Goal: Task Accomplishment & Management: Manage account settings

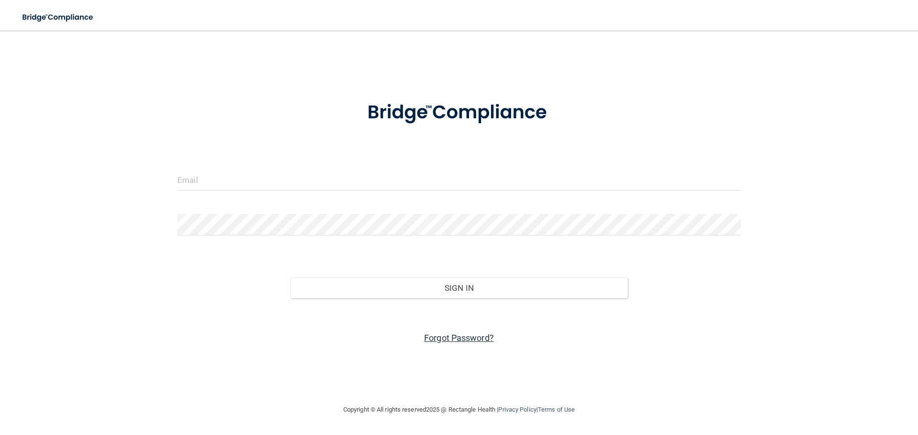
click at [435, 342] on link "Forgot Password?" at bounding box center [459, 338] width 70 height 10
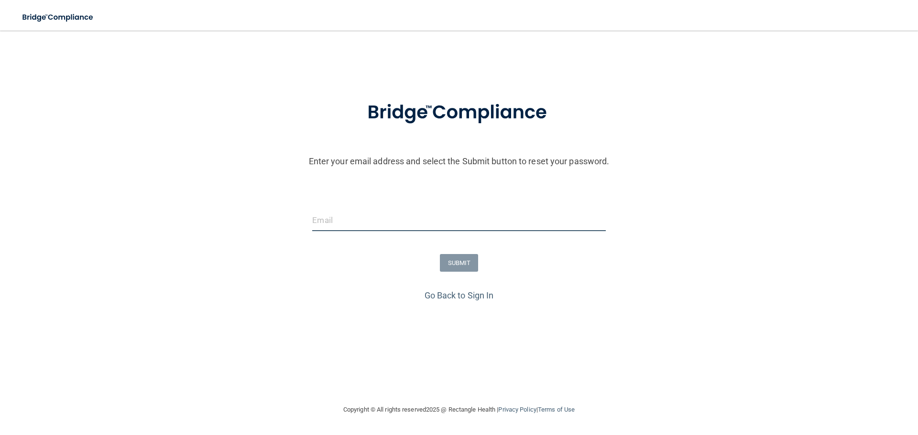
click at [476, 216] on input "email" at bounding box center [458, 221] width 293 height 22
click at [475, 222] on input "email" at bounding box center [458, 221] width 293 height 22
paste input "[PERSON_NAME][EMAIL_ADDRESS][DOMAIN_NAME]"
type input "[PERSON_NAME][EMAIL_ADDRESS][DOMAIN_NAME]"
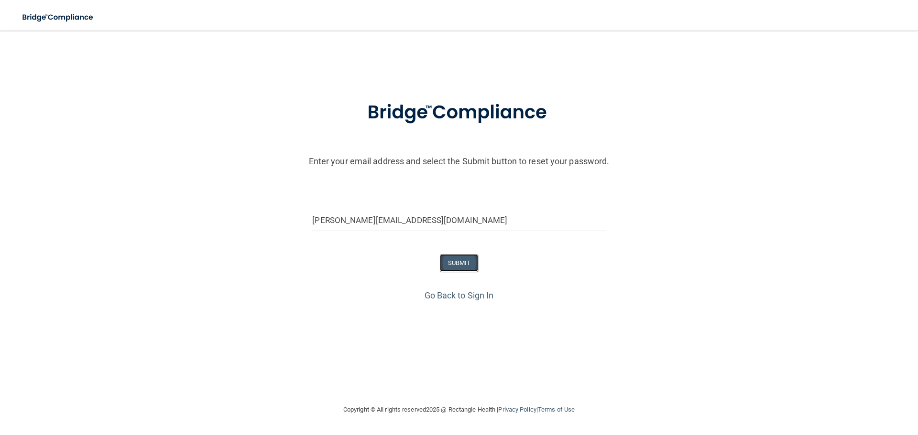
click at [466, 260] on button "SUBMIT" at bounding box center [459, 263] width 39 height 18
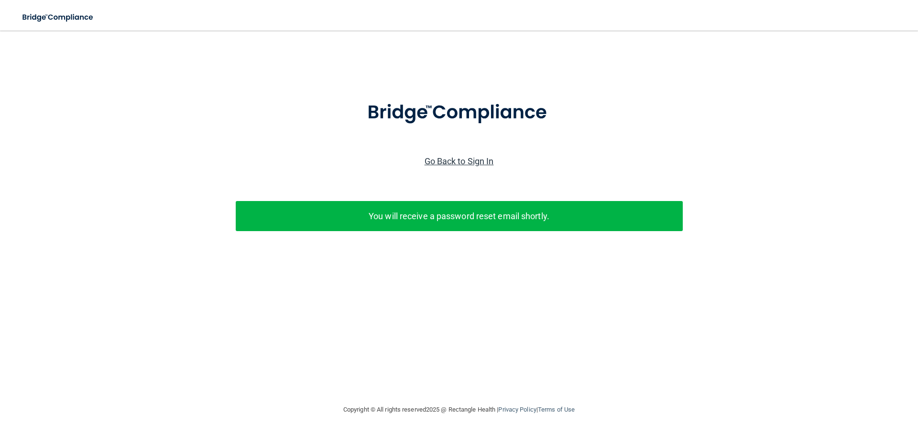
click at [448, 161] on link "Go Back to Sign In" at bounding box center [458, 161] width 69 height 10
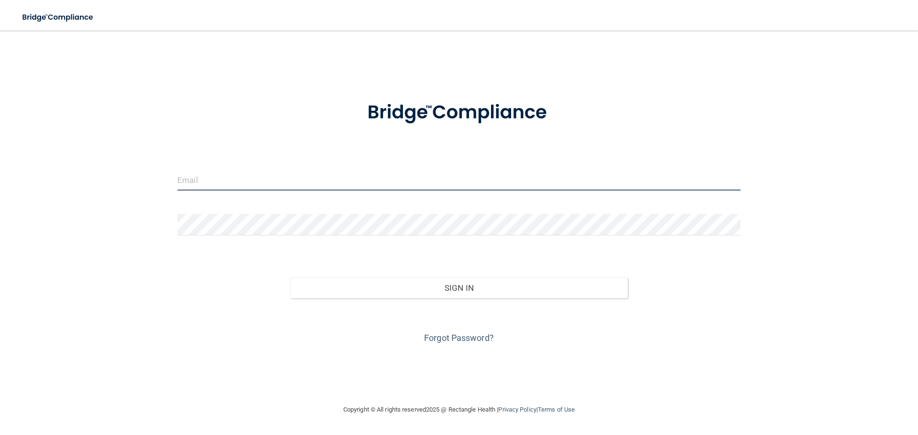
click at [290, 169] on input "email" at bounding box center [458, 180] width 563 height 22
click at [363, 181] on input "email" at bounding box center [458, 180] width 563 height 22
type input "[PERSON_NAME][EMAIL_ADDRESS][DOMAIN_NAME]"
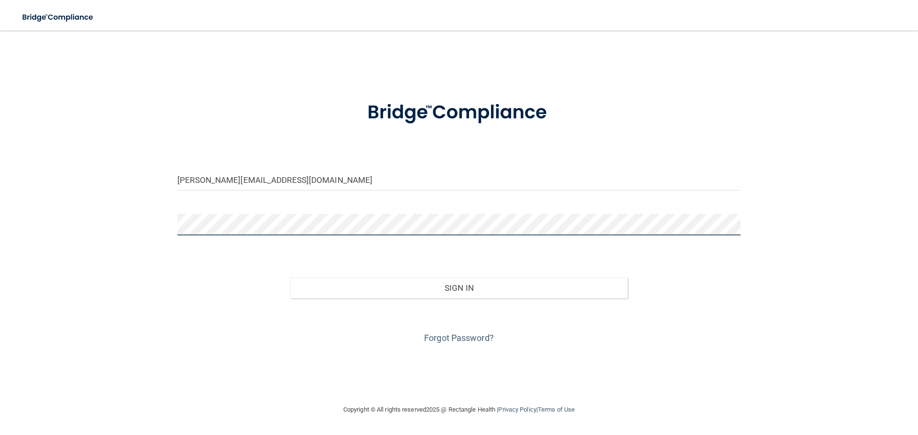
click at [290, 278] on button "Sign In" at bounding box center [459, 288] width 338 height 21
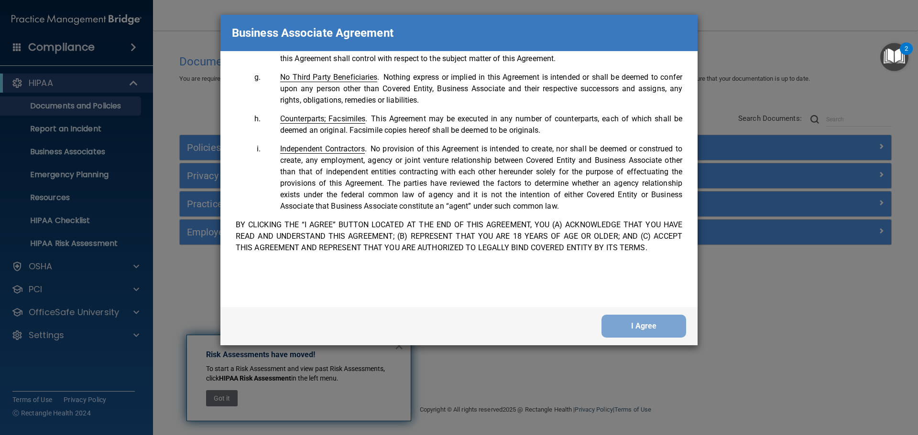
scroll to position [1949, 0]
click at [648, 326] on button "I Agree" at bounding box center [643, 326] width 85 height 23
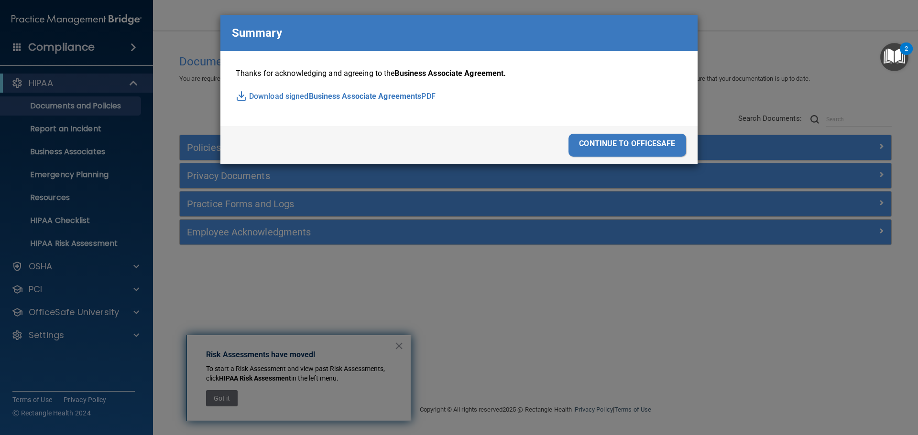
click at [644, 146] on div "continue to officesafe" at bounding box center [627, 145] width 118 height 23
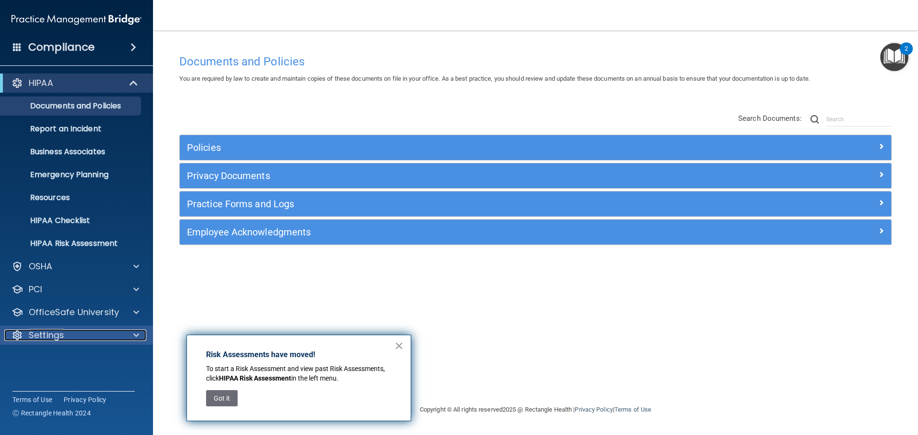
click at [90, 338] on div "Settings" at bounding box center [63, 335] width 119 height 11
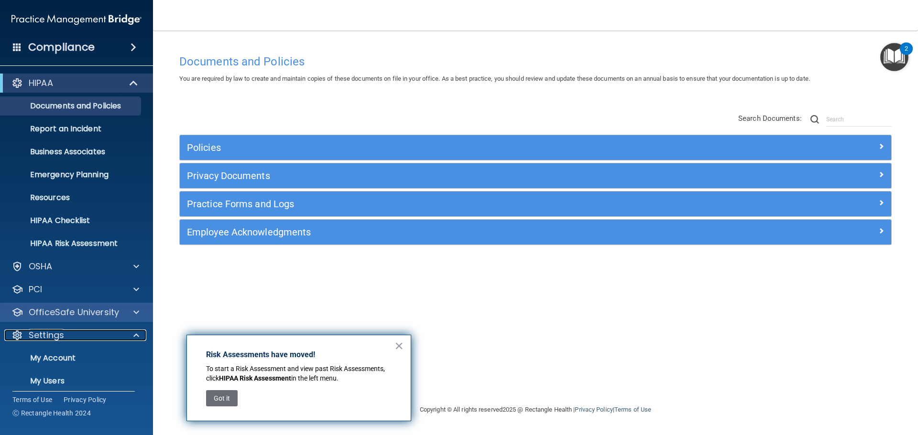
scroll to position [48, 0]
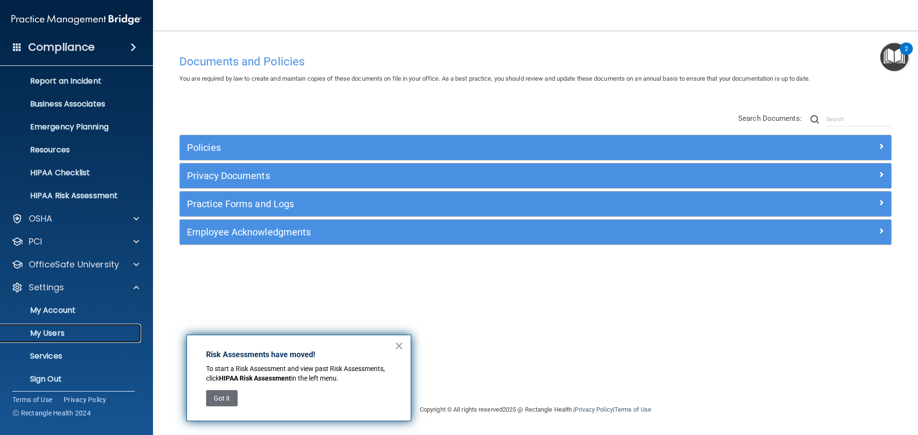
click at [62, 327] on link "My Users" at bounding box center [65, 333] width 151 height 19
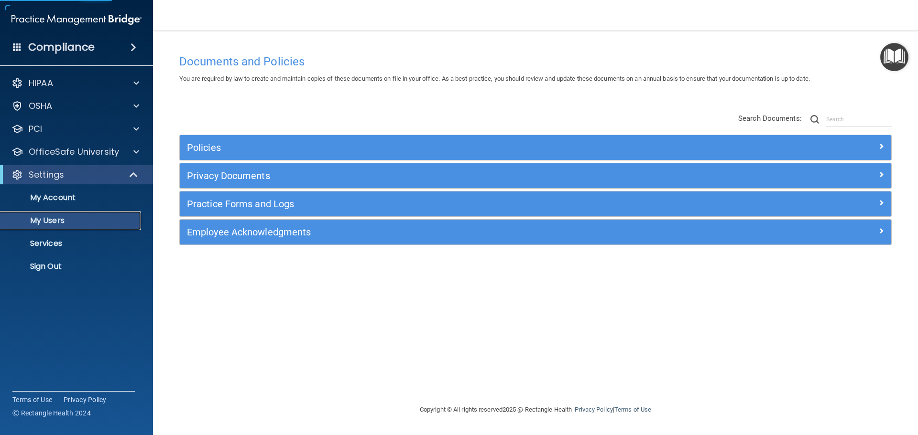
select select "20"
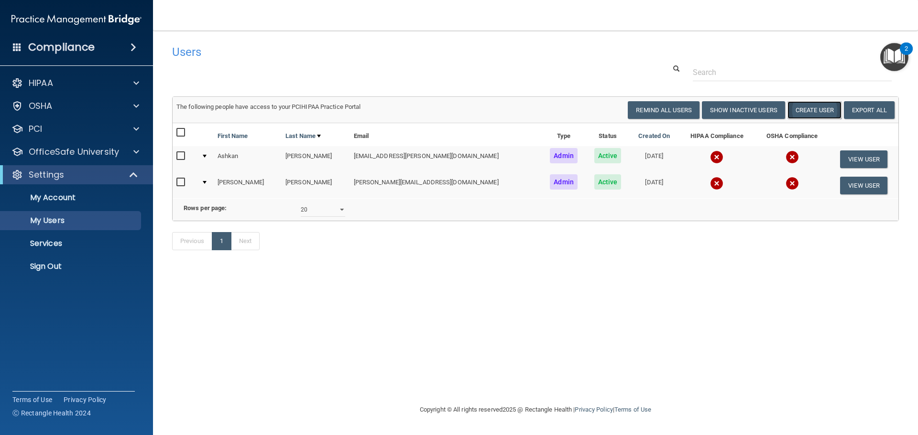
click at [801, 105] on button "Create User" at bounding box center [814, 110] width 54 height 18
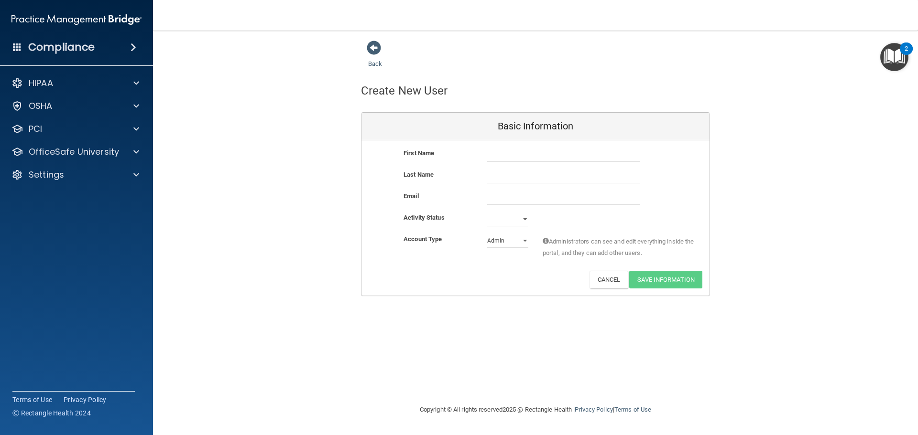
drag, startPoint x: 377, startPoint y: 50, endPoint x: 385, endPoint y: 53, distance: 8.8
click at [377, 51] on span at bounding box center [374, 48] width 14 height 14
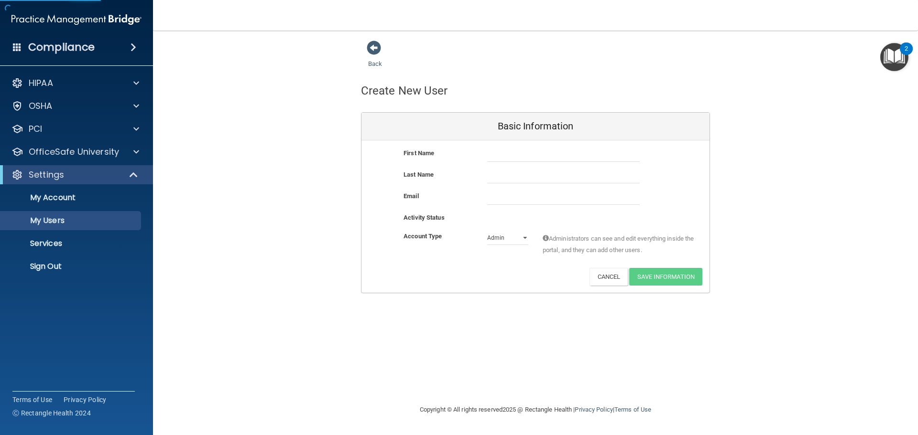
select select "20"
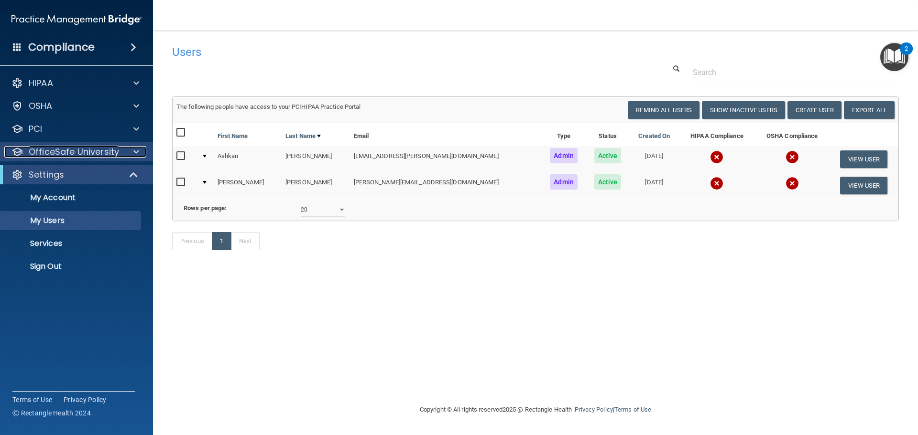
click at [85, 150] on p "OfficeSafe University" at bounding box center [74, 151] width 90 height 11
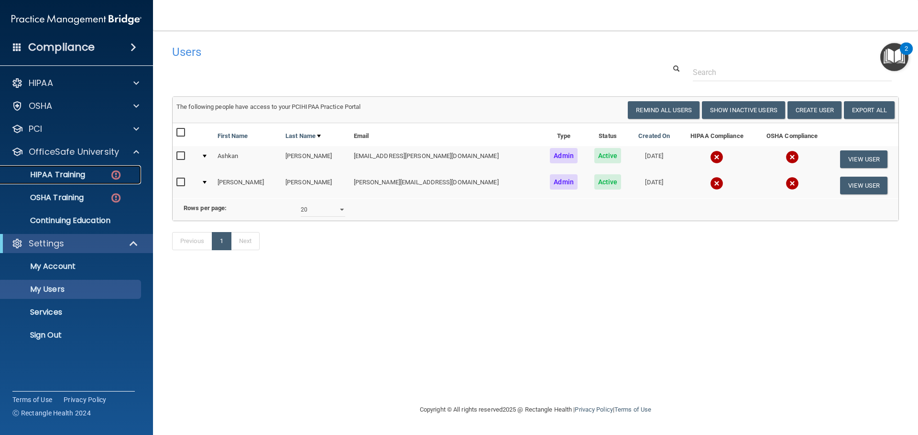
click at [72, 175] on p "HIPAA Training" at bounding box center [45, 175] width 79 height 10
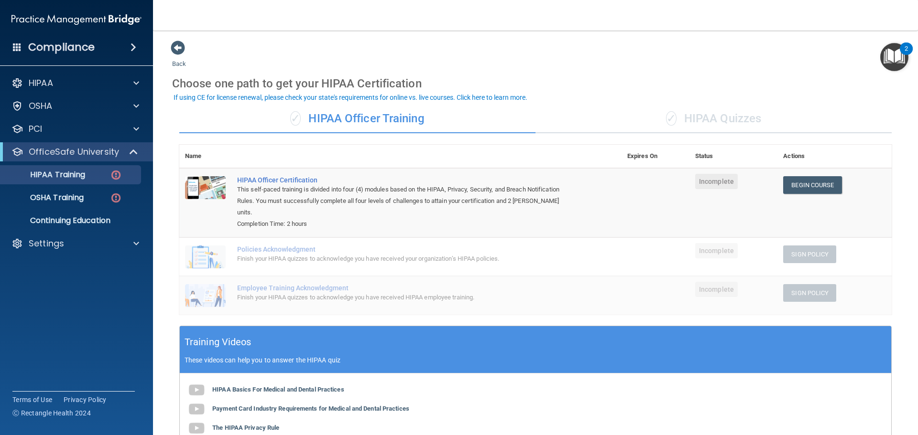
click at [656, 123] on div "✓ HIPAA Quizzes" at bounding box center [713, 119] width 356 height 29
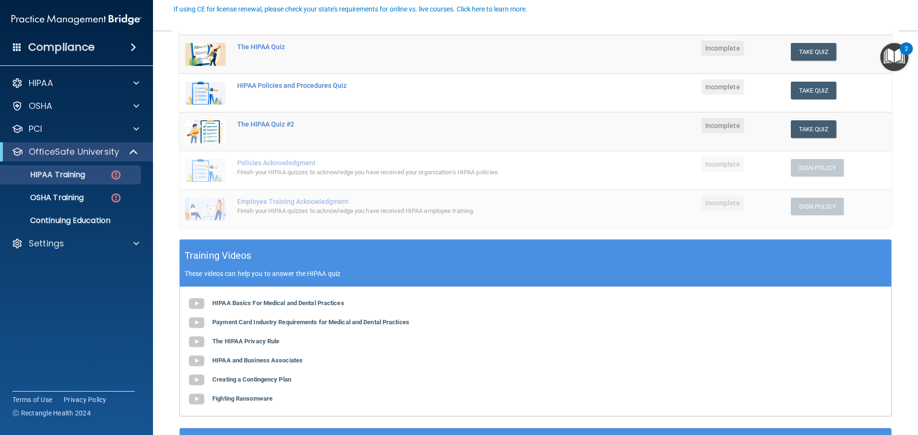
scroll to position [143, 0]
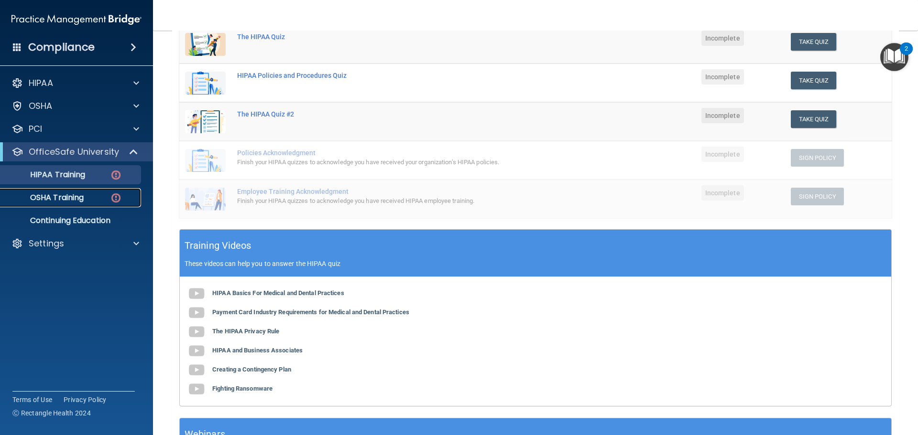
click at [83, 199] on p "OSHA Training" at bounding box center [44, 198] width 77 height 10
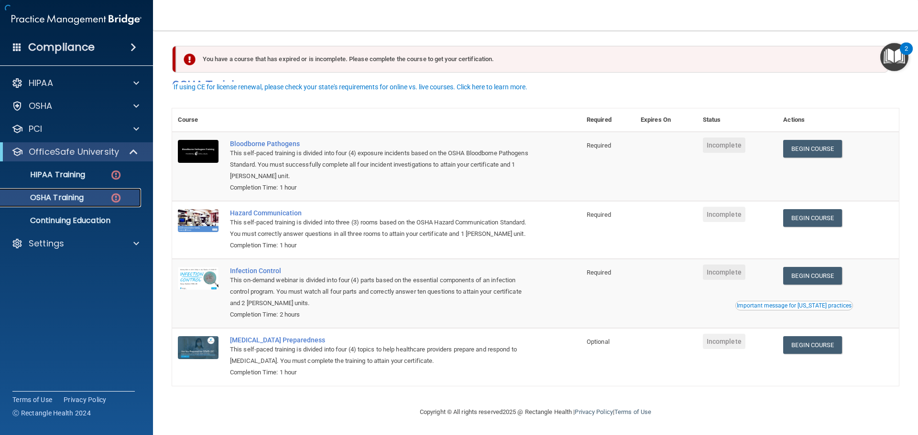
scroll to position [16, 0]
click at [120, 80] on div "HIPAA" at bounding box center [63, 82] width 119 height 11
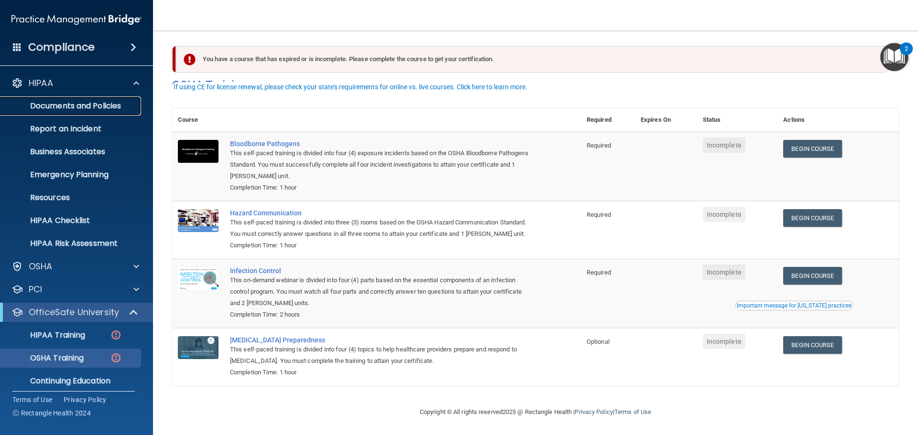
click at [96, 104] on p "Documents and Policies" at bounding box center [71, 106] width 130 height 10
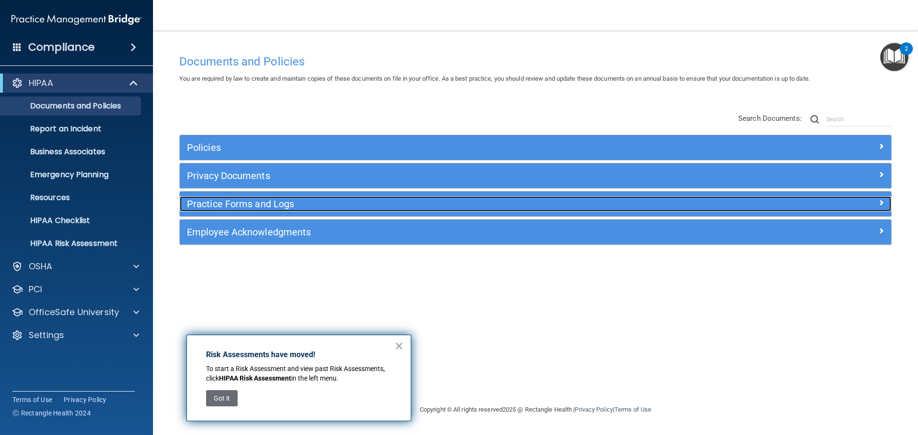
click at [213, 203] on h5 "Practice Forms and Logs" at bounding box center [446, 204] width 519 height 11
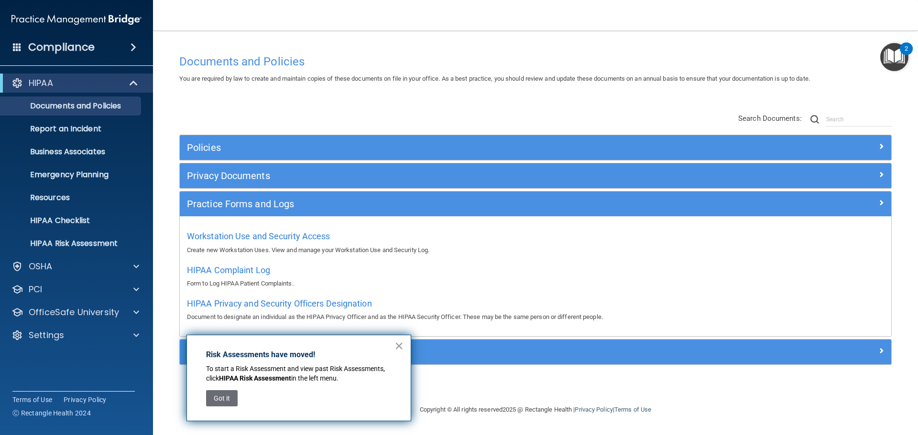
click at [402, 349] on button "×" at bounding box center [398, 345] width 9 height 15
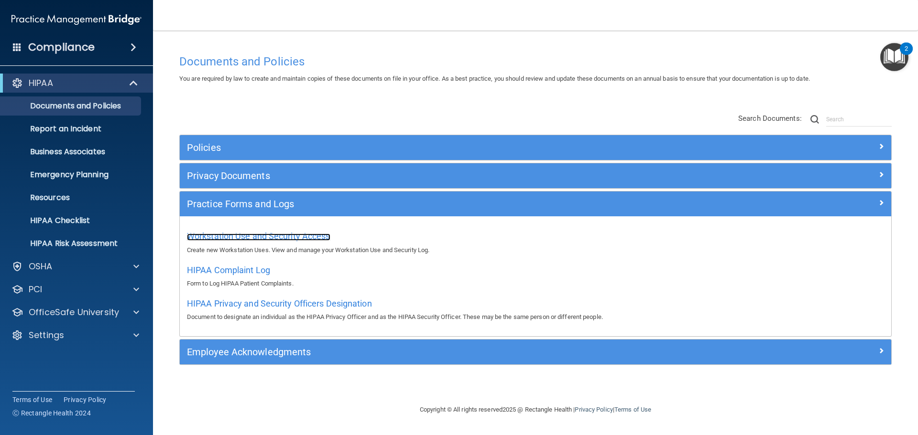
click at [218, 234] on span "Workstation Use and Security Access" at bounding box center [258, 236] width 143 height 10
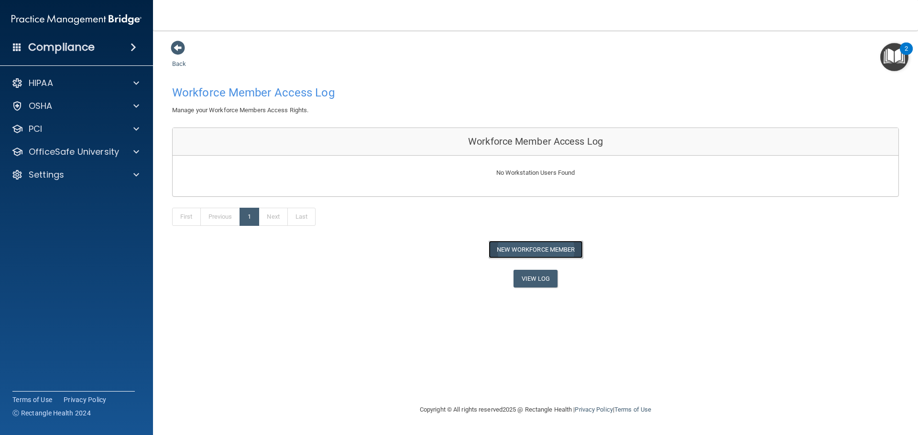
click at [546, 248] on button "New Workforce Member" at bounding box center [536, 250] width 94 height 18
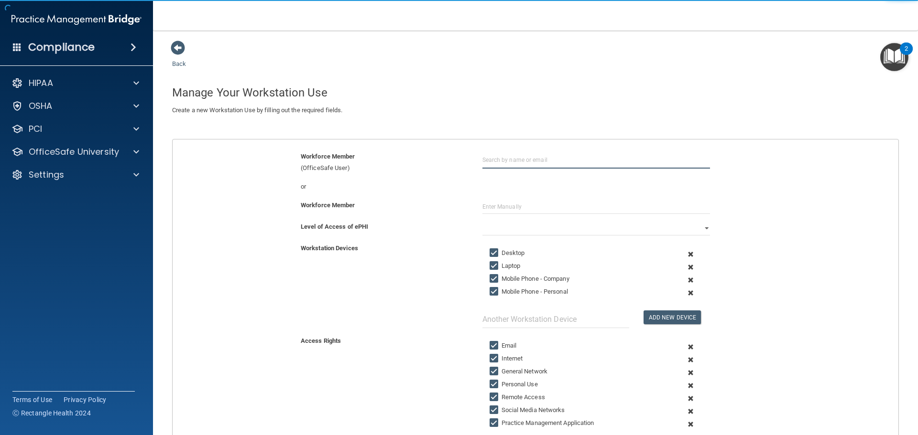
click at [502, 158] on input "text" at bounding box center [596, 160] width 228 height 18
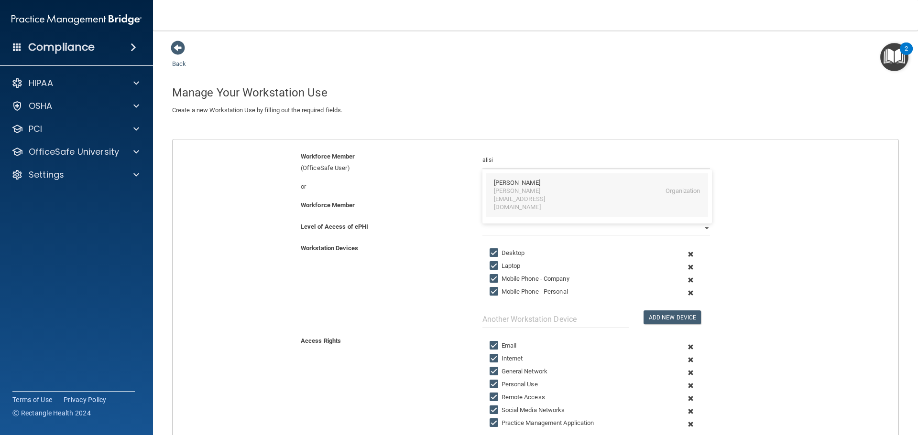
click at [521, 184] on div "[PERSON_NAME]" at bounding box center [517, 183] width 46 height 8
type input "[PERSON_NAME]"
click at [493, 238] on div "Level of Access of ePHI Full Limited None" at bounding box center [535, 232] width 740 height 22
click at [494, 232] on select "Full Limited None" at bounding box center [596, 228] width 228 height 14
click at [482, 221] on select "Full Limited None" at bounding box center [596, 228] width 228 height 14
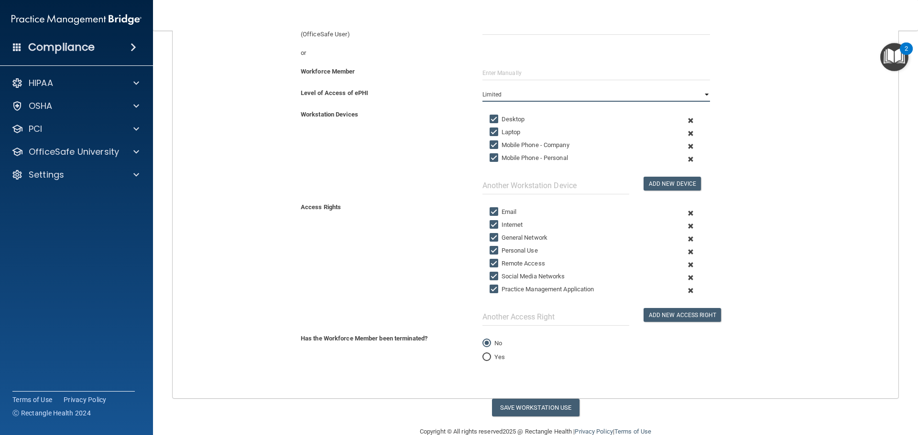
scroll to position [153, 0]
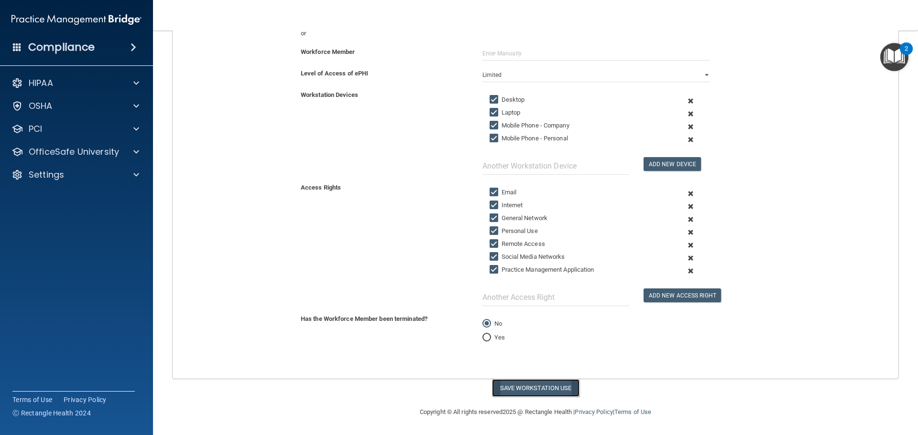
click at [527, 389] on button "Save Workstation Use" at bounding box center [535, 389] width 87 height 18
select select "? string:Full ?"
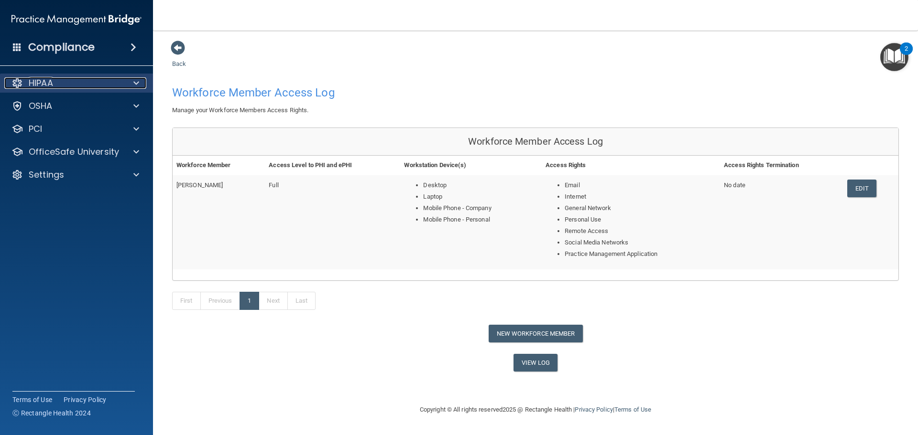
click at [124, 77] on div at bounding box center [135, 82] width 24 height 11
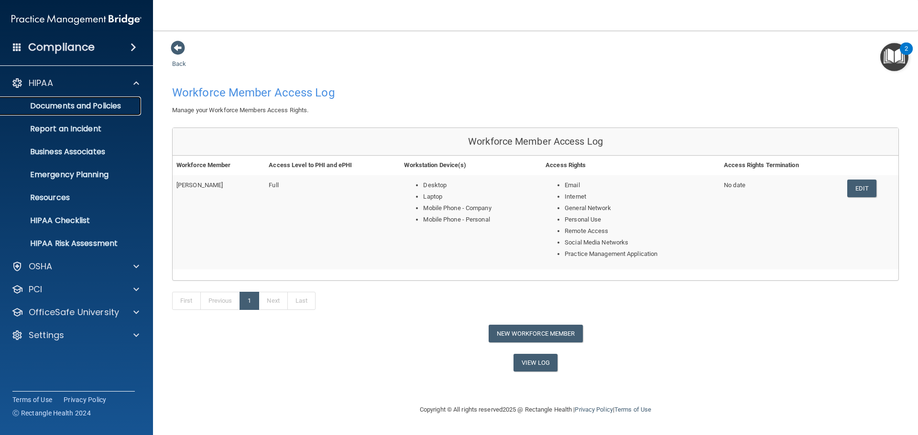
click at [71, 107] on p "Documents and Policies" at bounding box center [71, 106] width 130 height 10
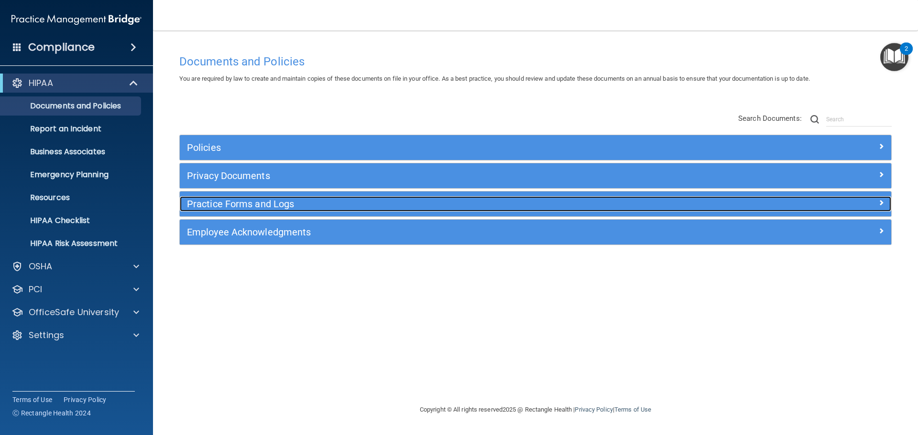
click at [261, 206] on h5 "Practice Forms and Logs" at bounding box center [446, 204] width 519 height 11
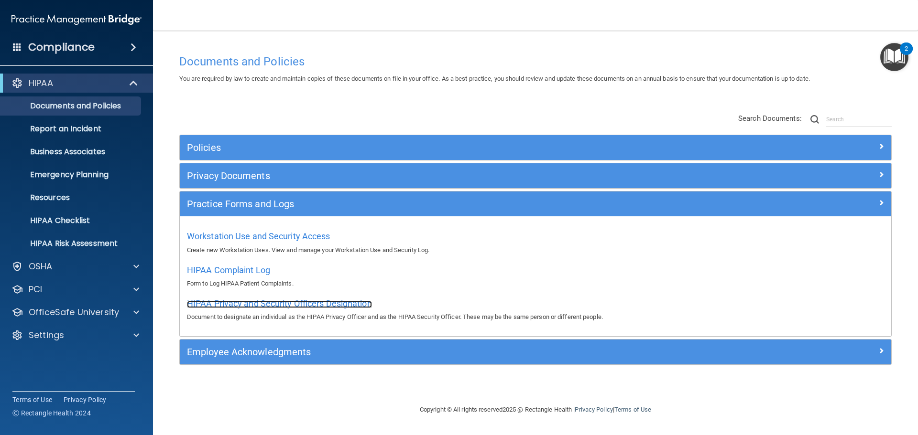
click at [281, 303] on span "HIPAA Privacy and Security Officers Designation" at bounding box center [279, 304] width 185 height 10
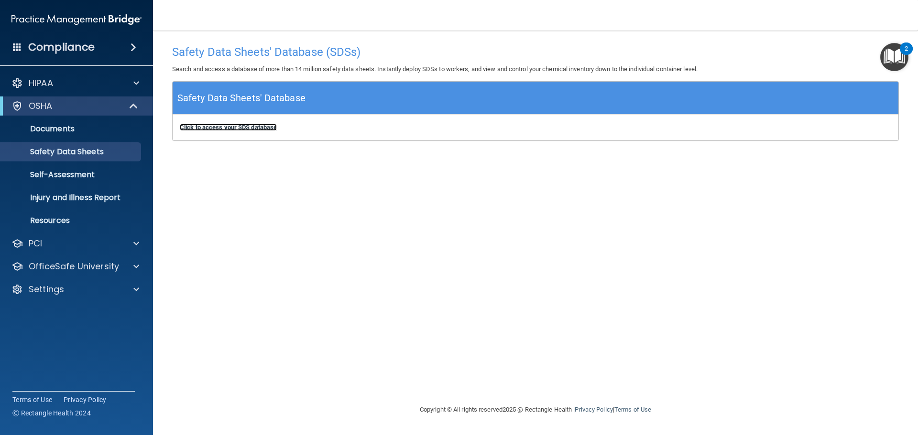
click at [218, 129] on b "Click to access your SDS database" at bounding box center [228, 127] width 97 height 7
click at [66, 170] on p "Self-Assessment" at bounding box center [71, 175] width 130 height 10
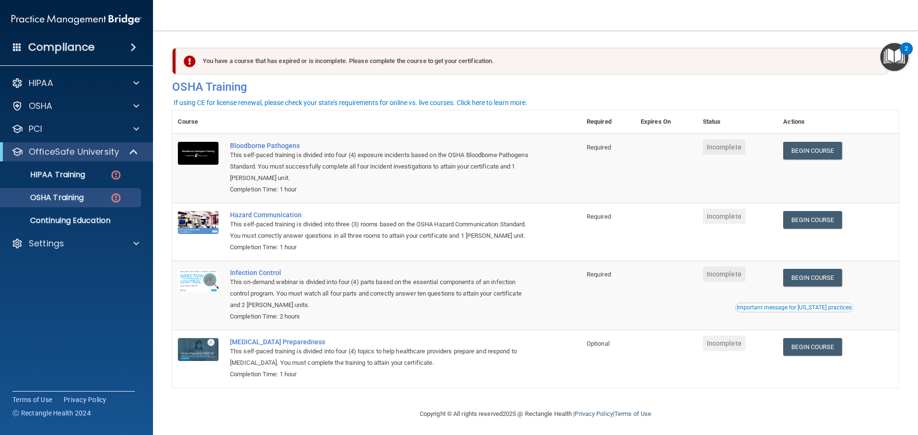
click at [792, 311] on div "Important message for California practices" at bounding box center [794, 308] width 115 height 6
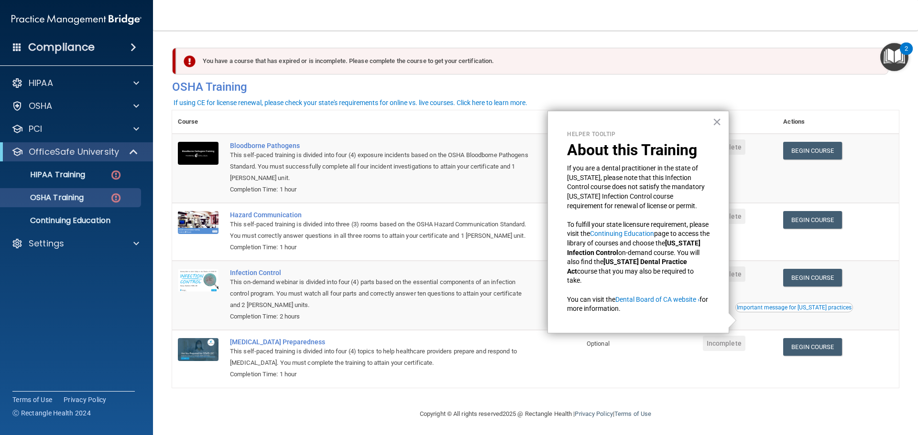
click at [339, 323] on div "Completion Time: 2 hours" at bounding box center [381, 316] width 303 height 11
click at [85, 224] on p "Continuing Education" at bounding box center [71, 221] width 130 height 10
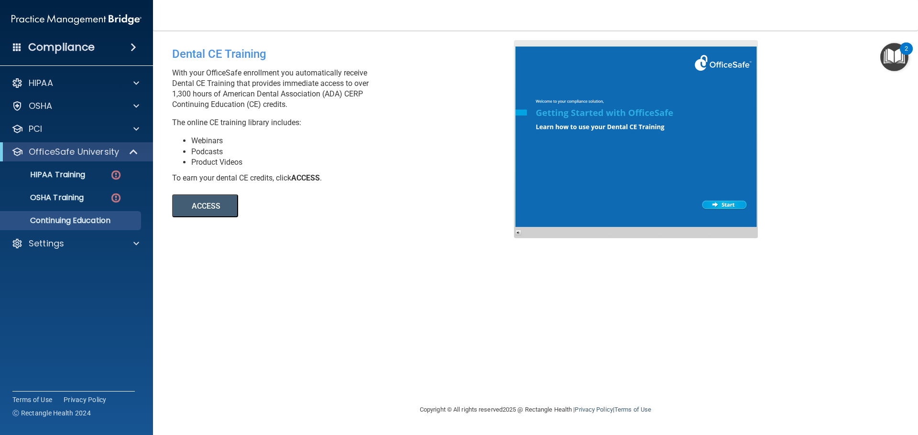
click at [207, 207] on button "ACCESS" at bounding box center [205, 206] width 66 height 23
